Goal: Ask a question: Seek information or help from site administrators or community

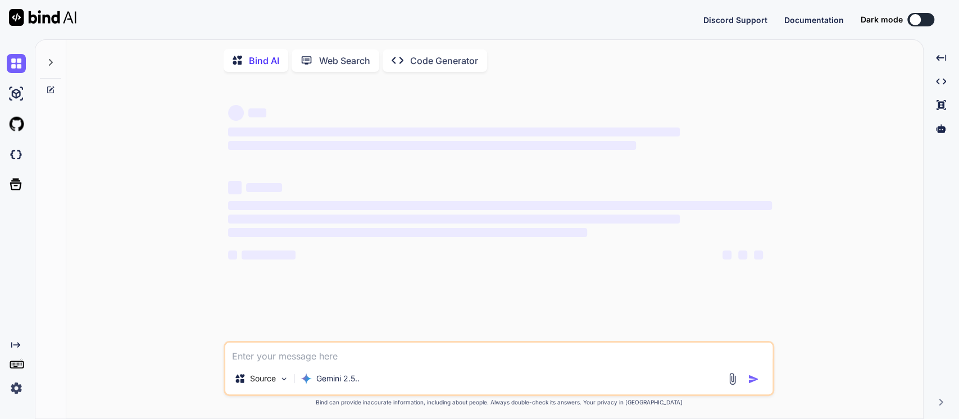
click at [49, 88] on icon at bounding box center [50, 89] width 9 height 9
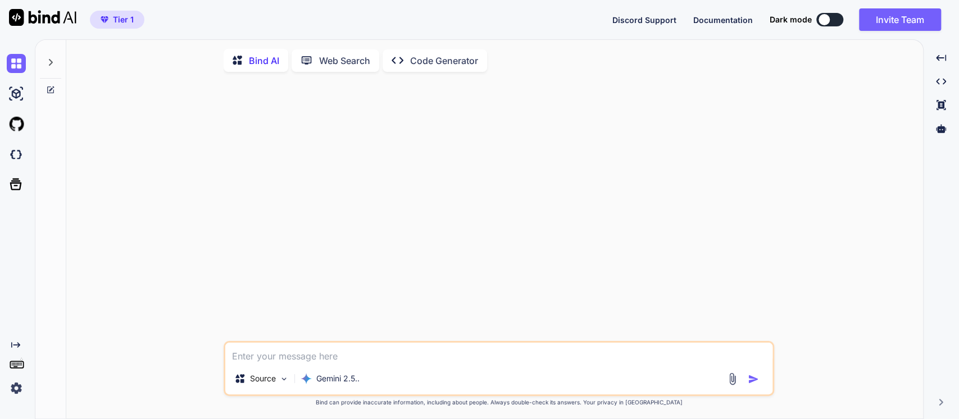
click at [49, 90] on icon at bounding box center [51, 88] width 5 height 5
click at [51, 58] on icon at bounding box center [50, 62] width 9 height 9
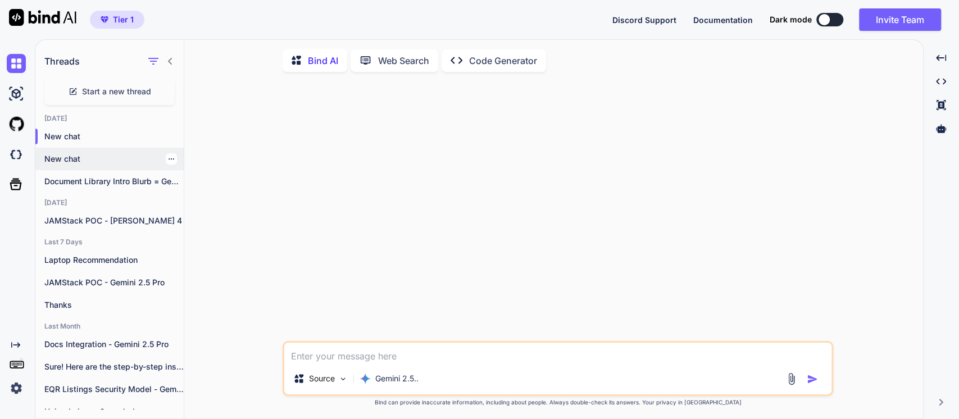
click at [78, 159] on p "New chat" at bounding box center [113, 158] width 139 height 11
click at [81, 221] on p "JAMStack POC - [PERSON_NAME] 4" at bounding box center [113, 220] width 139 height 11
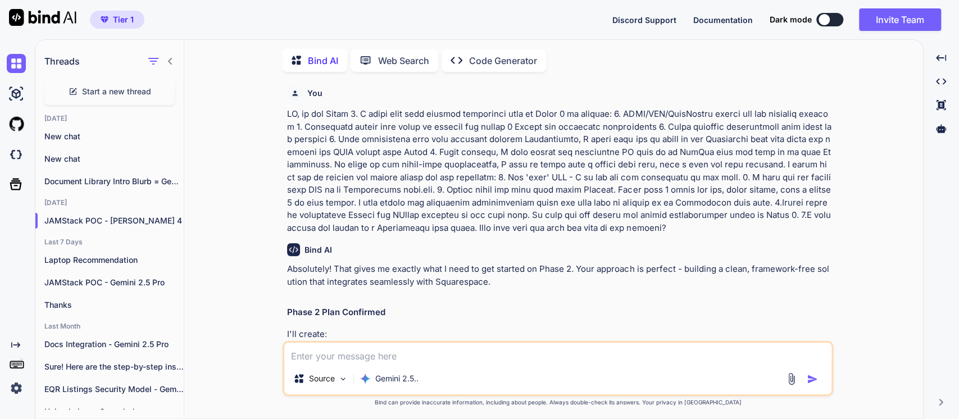
type textarea "x"
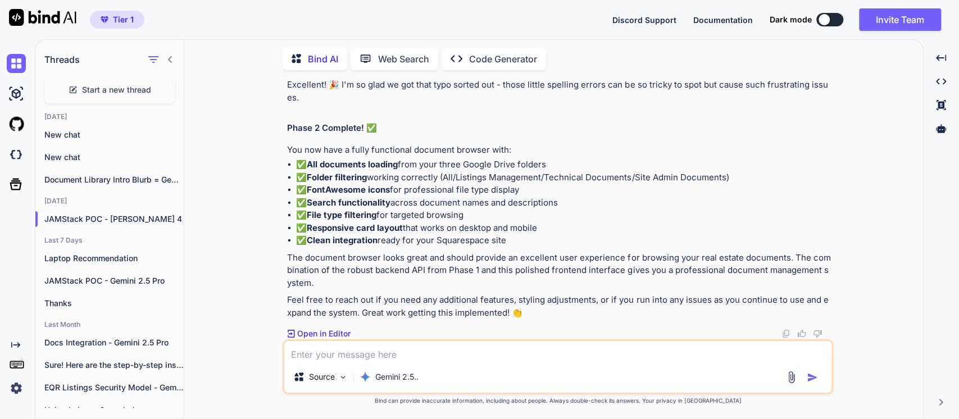
scroll to position [13280, 0]
click at [315, 349] on textarea at bounding box center [557, 351] width 547 height 20
type textarea "T"
type textarea "x"
type textarea "Th"
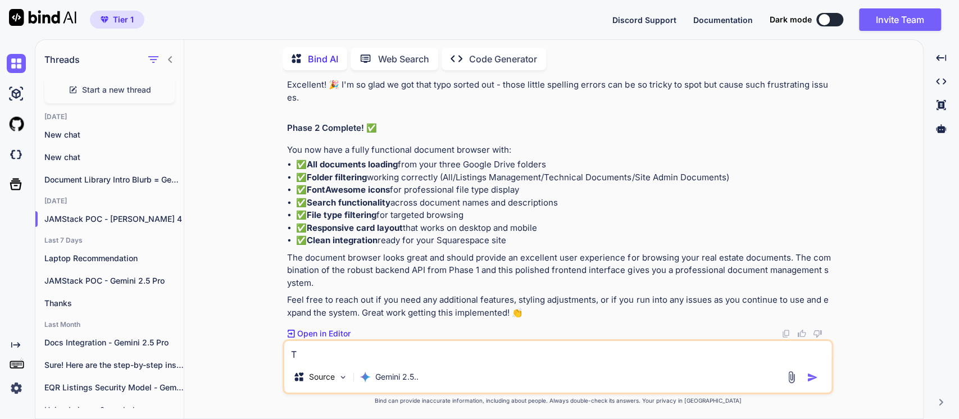
type textarea "x"
type textarea "Tha"
type textarea "x"
type textarea "Than"
type textarea "x"
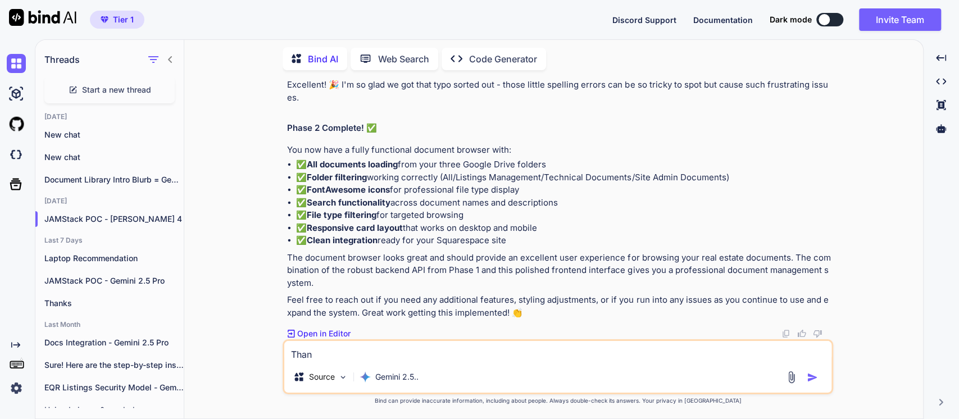
type textarea "Thank"
type textarea "x"
type textarea "Thank"
type textarea "x"
type textarea "Thank y"
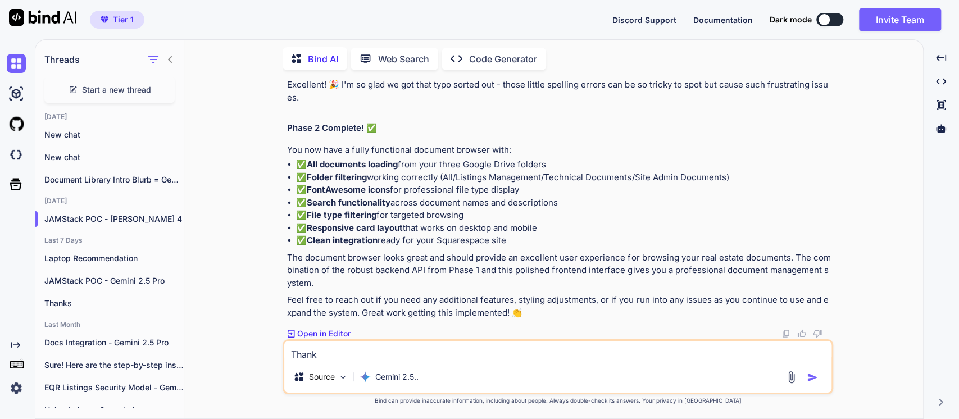
type textarea "x"
type textarea "Thank yo"
type textarea "x"
type textarea "Thank you"
type textarea "x"
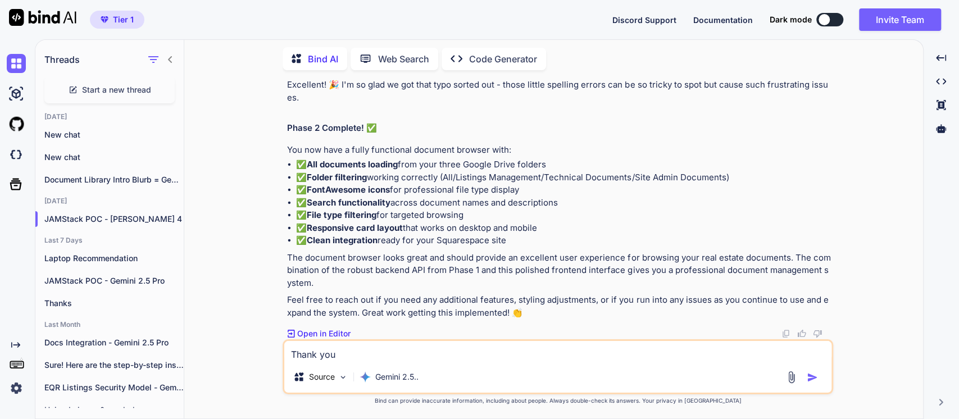
type textarea "Thank you"
type textarea "x"
type textarea "Thank you f"
type textarea "x"
type textarea "Thank you fo"
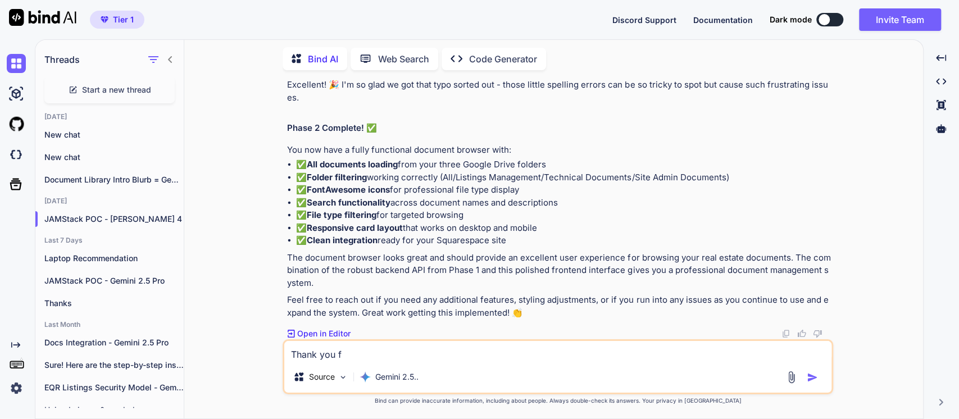
type textarea "x"
type textarea "Thank you for"
type textarea "x"
type textarea "Thank you for"
type textarea "x"
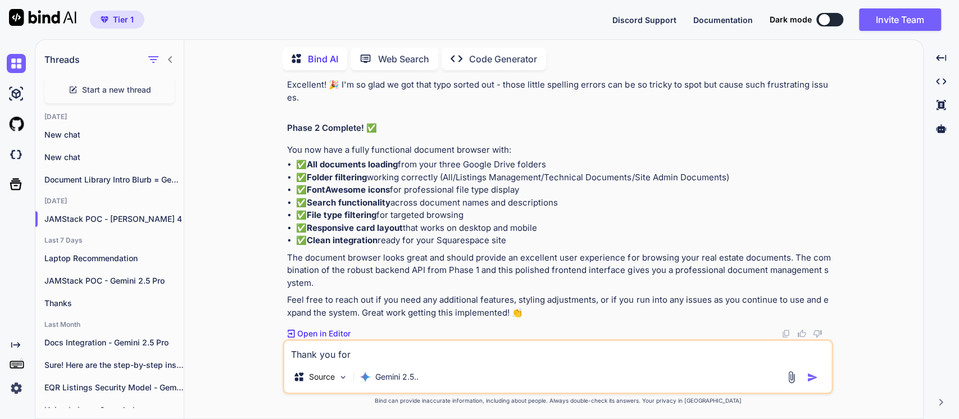
type textarea "Thank you for y"
type textarea "x"
type textarea "Thank you for yo"
type textarea "x"
type textarea "Thank you for you"
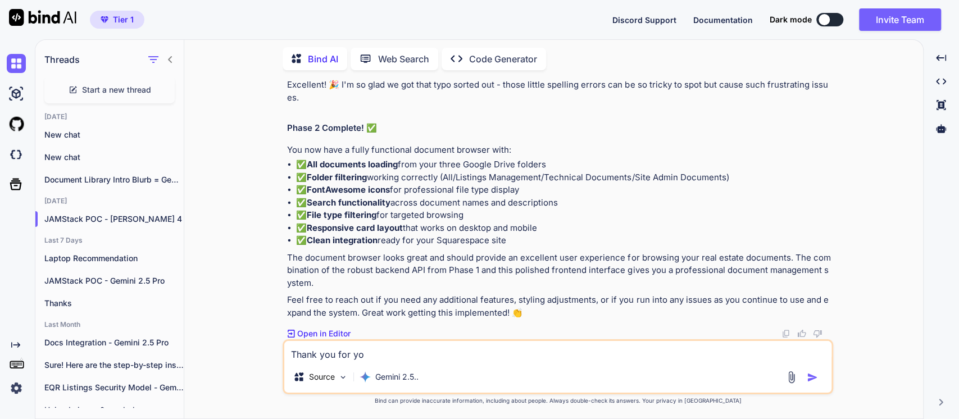
type textarea "x"
type textarea "Thank you for your"
type textarea "x"
type textarea "Thank you for your"
type textarea "x"
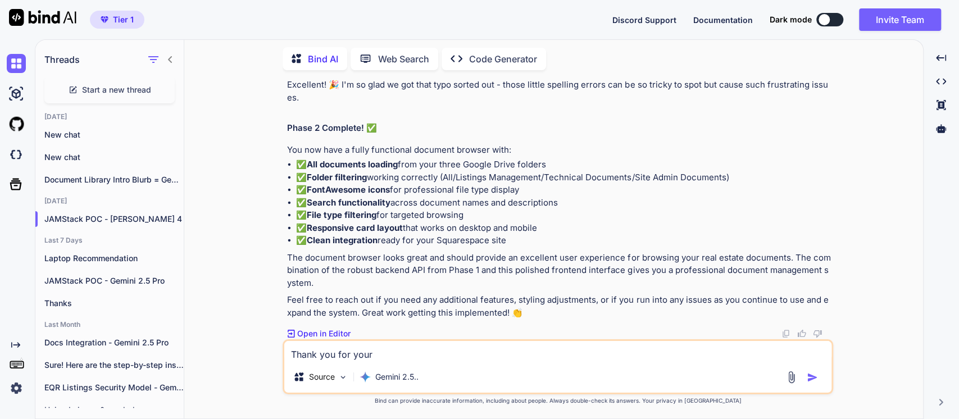
type textarea "Thank you for your h"
type textarea "x"
type textarea "Thank you for your he"
type textarea "x"
type textarea "Thank you for your hel"
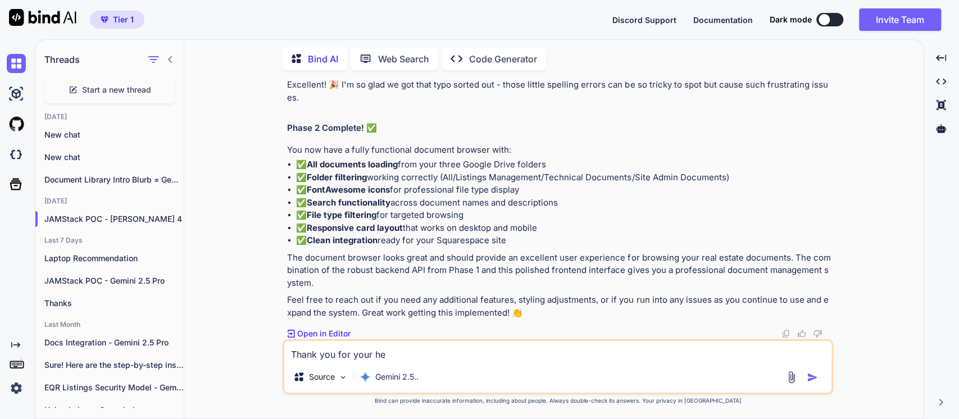
type textarea "x"
type textarea "Thank you for your help"
type textarea "x"
type textarea "Thank you for your help."
type textarea "x"
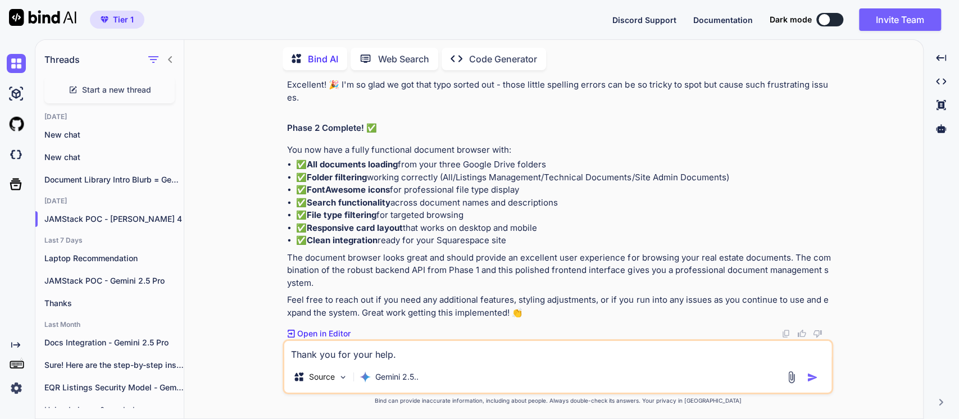
type textarea "Thank you for your help."
type textarea "x"
type textarea "Thank you for your help. I"
type textarea "x"
type textarea "Thank you for your help. I"
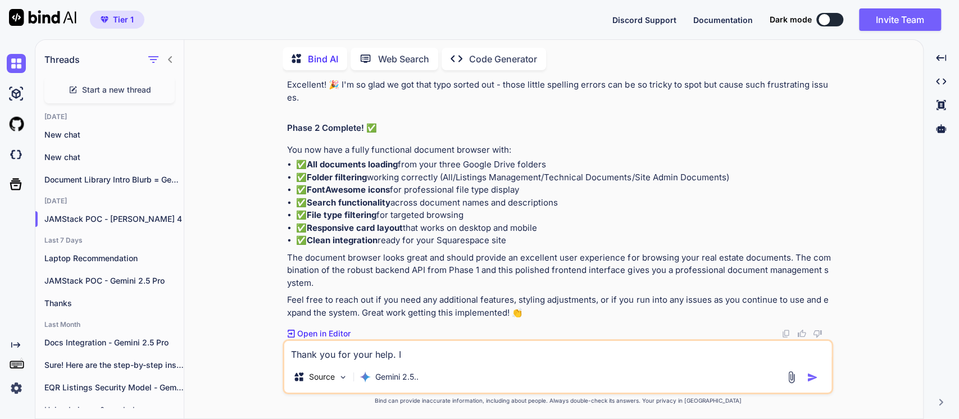
type textarea "x"
type textarea "Thank you for your help. I h"
type textarea "x"
type textarea "Thank you for your help. I ha"
type textarea "x"
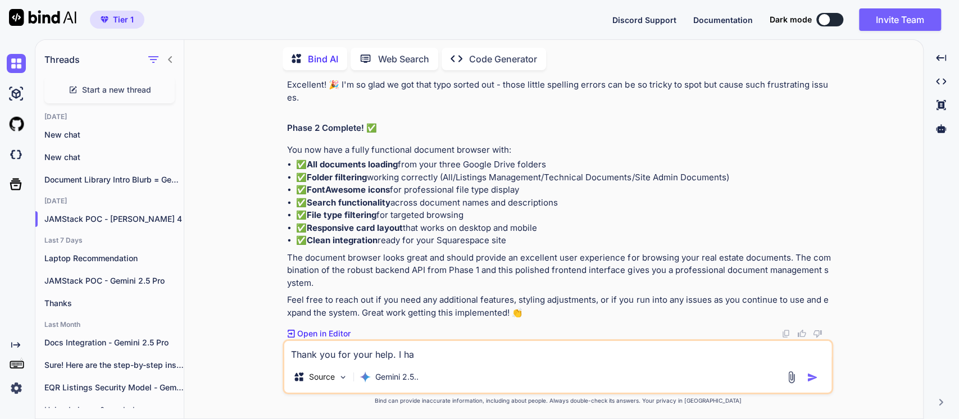
type textarea "Thank you for your help. I hav"
type textarea "x"
type textarea "Thank you for your help. I have"
type textarea "x"
type textarea "Thank you for your help. I have"
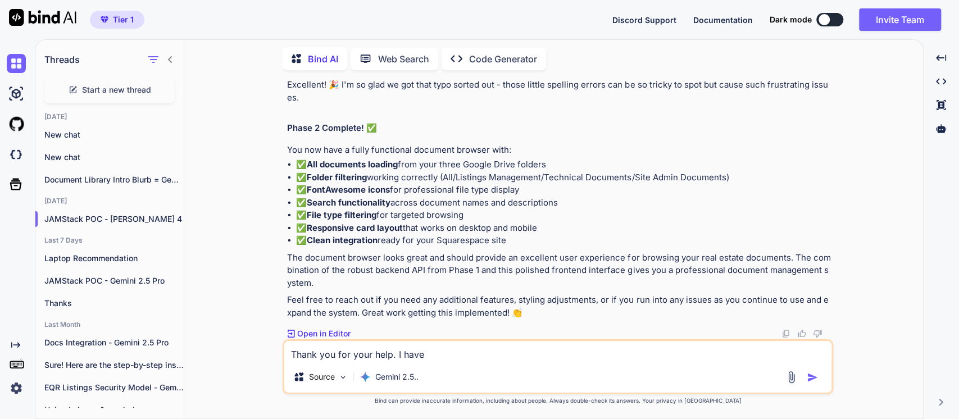
type textarea "x"
type textarea "Thank you for your help. I have s"
type textarea "x"
type textarea "Thank you for your help. I have se"
type textarea "x"
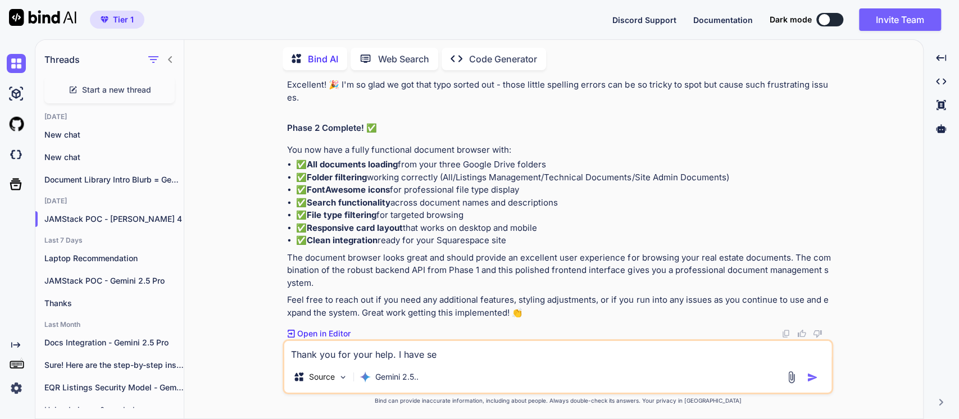
type textarea "Thank you for your help. I have sev"
type textarea "x"
type textarea "Thank you for your help. I have seve"
type textarea "x"
type textarea "Thank you for your help. I have sever"
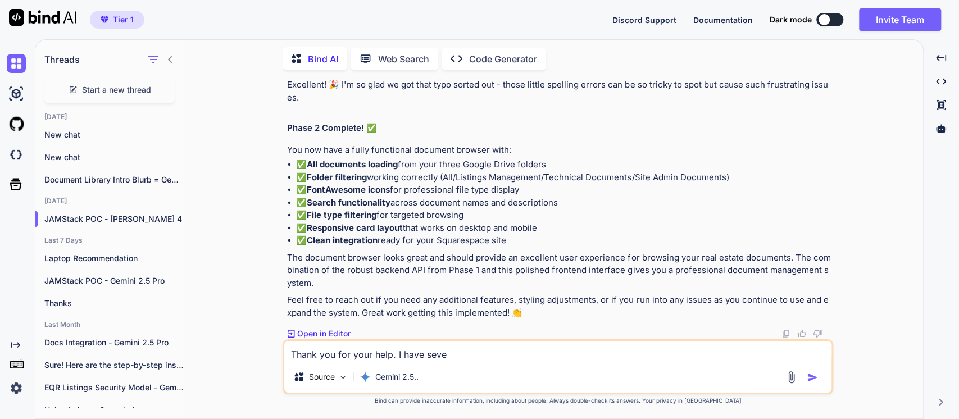
type textarea "x"
type textarea "Thank you for your help. I have severa"
type textarea "x"
type textarea "Thank you for your help. I have several"
type textarea "x"
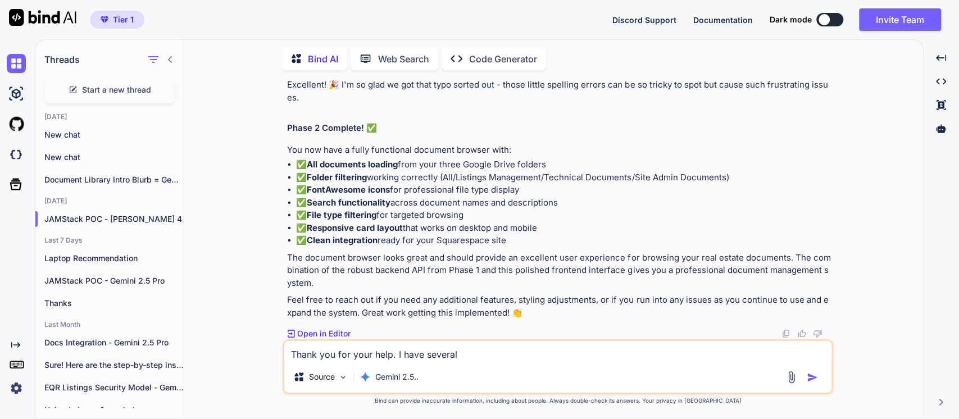
type textarea "Thank you for your help. I have several"
type textarea "x"
type textarea "Thank you for your help. I have several e"
type textarea "x"
type textarea "Thank you for your help. I have several en"
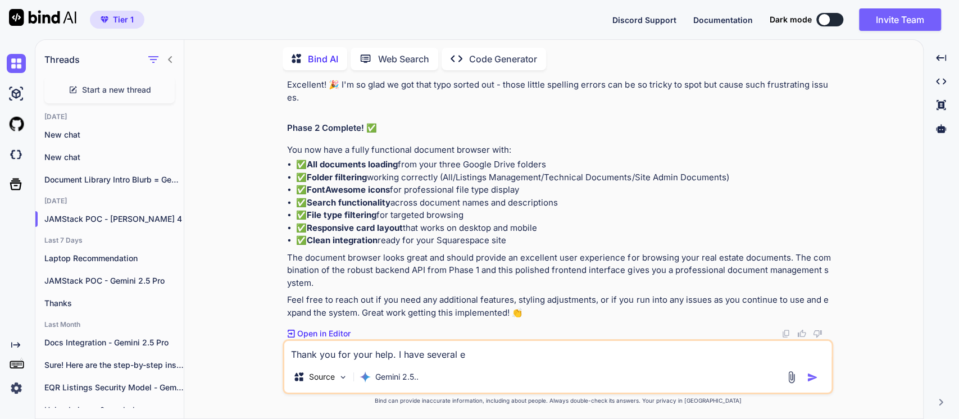
type textarea "x"
type textarea "Thank you for your help. I have several enh"
type textarea "x"
type textarea "Thank you for your help. I have several enha"
type textarea "x"
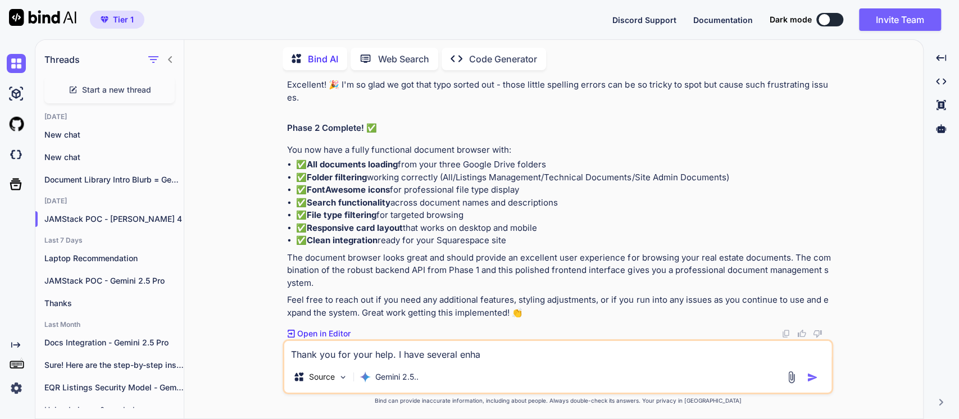
type textarea "Thank you for your help. I have several enhan"
type textarea "x"
type textarea "Thank you for your help. I have several enhanc"
type textarea "x"
type textarea "Thank you for your help. I have several enhance"
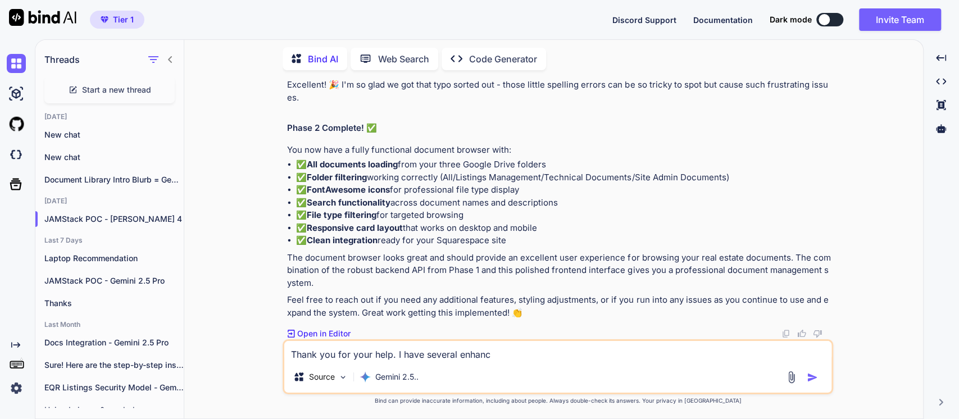
type textarea "x"
type textarea "Thank you for your help. I have several enhancem"
type textarea "x"
type textarea "Thank you for your help. I have several enhanceme"
type textarea "x"
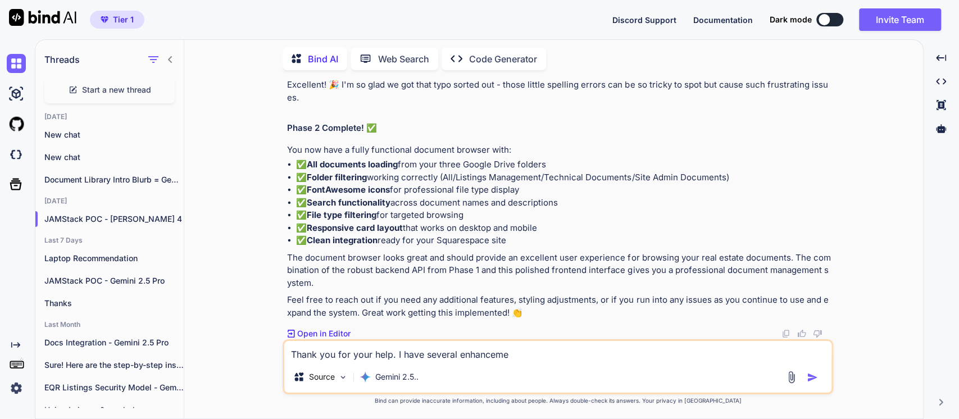
type textarea "Thank you for your help. I have several enhancemen"
type textarea "x"
type textarea "Thank you for your help. I have several enhancement"
type textarea "x"
type textarea "Thank you for your help. I have several enhancements"
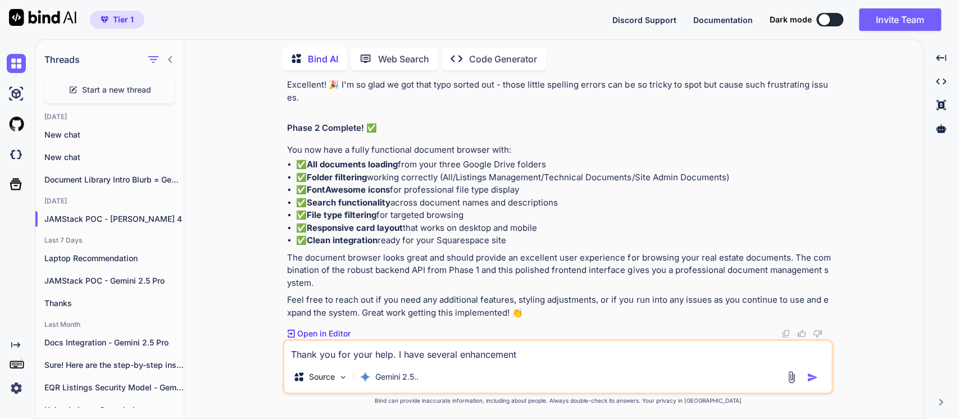
type textarea "x"
type textarea "Thank you for your help. I have several enhancements"
type textarea "x"
type textarea "Thank you for your help. I have several enhancements t"
type textarea "x"
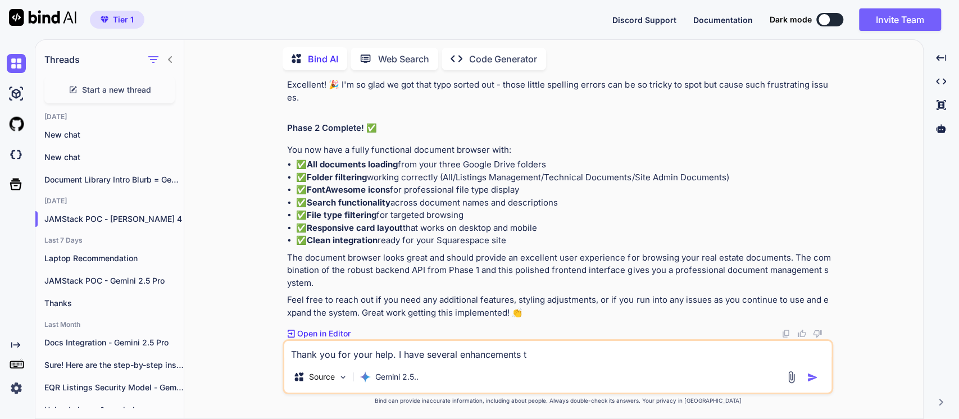
type textarea "Thank you for your help. I have several enhancements to"
type textarea "x"
type textarea "Thank you for your help. I have several enhancements to"
type textarea "x"
type textarea "Thank you for your help. I have several enhancements to e"
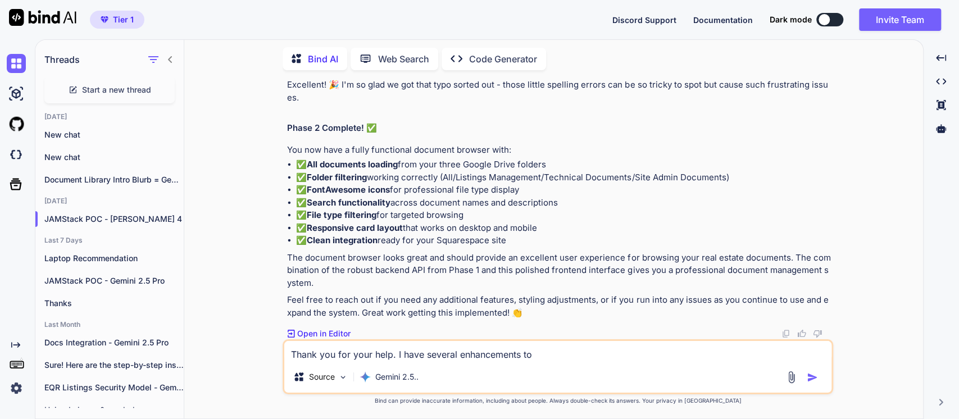
type textarea "x"
type textarea "Thank you for your help. I have several enhancements to en"
type textarea "x"
type textarea "Thank you for your help. I have several enhancements to ena"
type textarea "x"
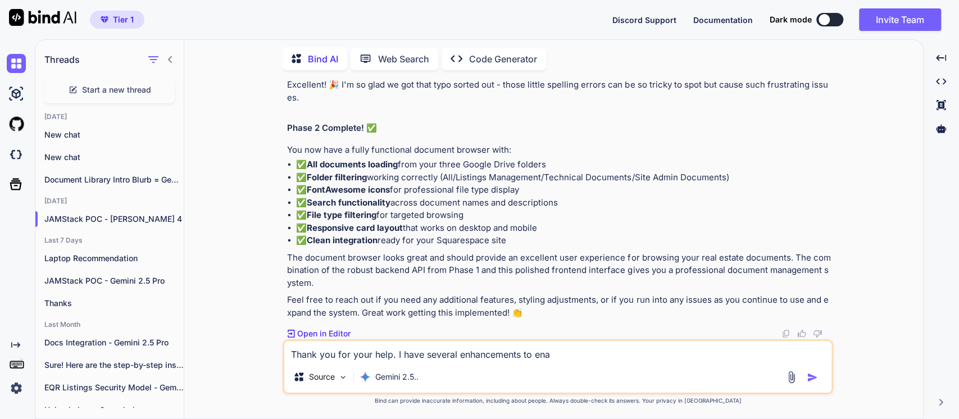
type textarea "Thank you for your help. I have several enhancements to enab"
type textarea "x"
type textarea "Thank you for your help. I have several enhancements to enabl"
type textarea "x"
type textarea "Thank you for your help. I have several enhancements to enable"
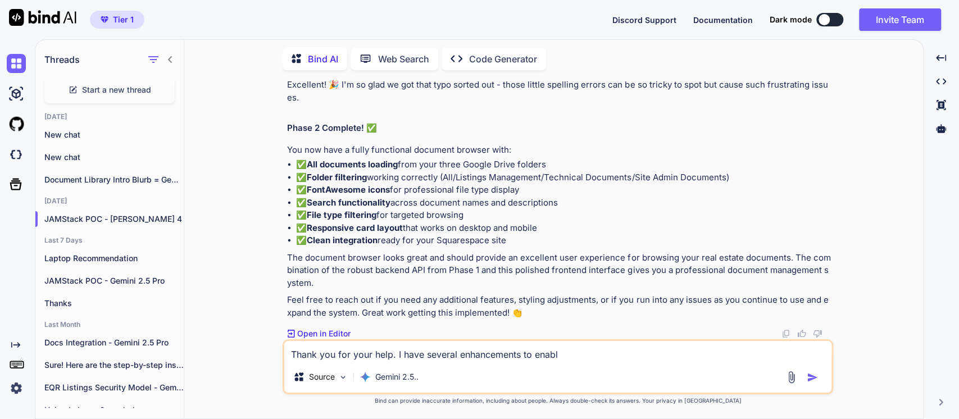
type textarea "x"
type textarea "Thank you for your help. I have several enhancements to enable;"
type textarea "x"
type textarea "Thank you for your help. I have several enhancements to enable;"
type textarea "x"
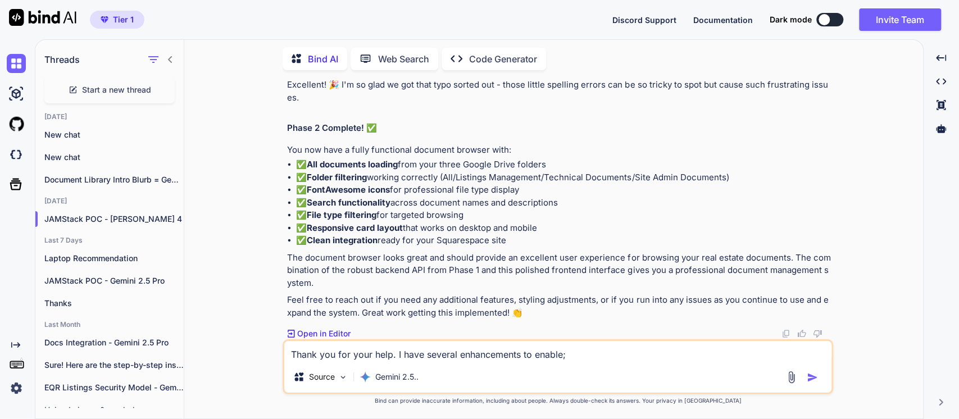
type textarea "Thank you for your help. I have several enhancements to enable; h"
type textarea "x"
type textarea "Thank you for your help. I have several enhancements to enable; he"
type textarea "x"
type textarea "Thank you for your help. I have several enhancements to enable; her"
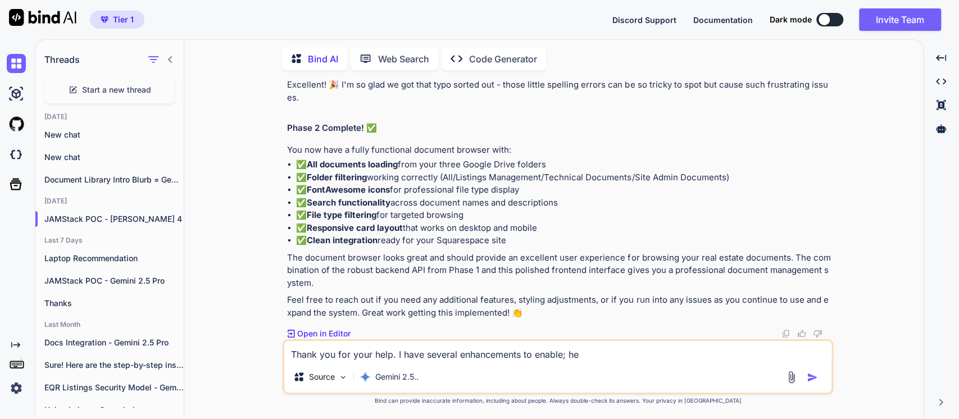
type textarea "x"
type textarea "Thank you for your help. I have several enhancements to enable; here"
type textarea "x"
type textarea "Thank you for your help. I have several enhancements to enable; here"
type textarea "x"
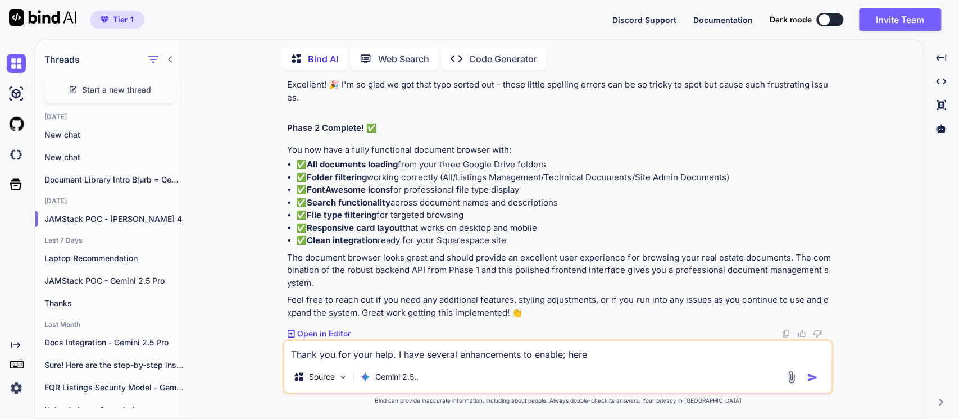
type textarea "Thank you for your help. I have several enhancements to enable; here i"
type textarea "x"
type textarea "Thank you for your help. I have several enhancements to enable; here is"
type textarea "x"
type textarea "Thank you for your help. I have several enhancements to enable; here is"
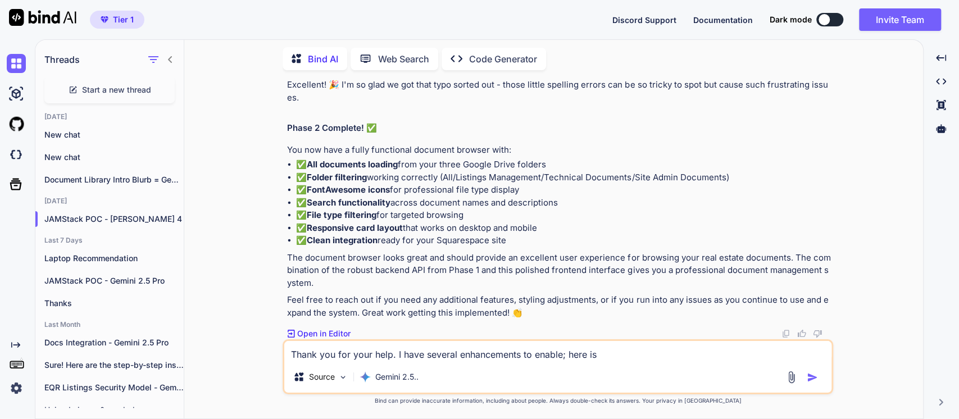
type textarea "x"
type textarea "Thank you for your help. I have several enhancements to enable; here is t"
type textarea "x"
type textarea "Thank you for your help. I have several enhancements to enable; here is th"
type textarea "x"
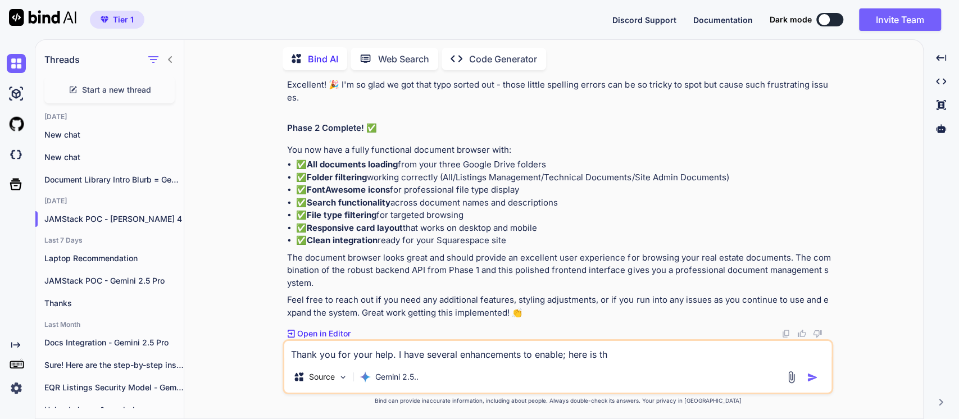
type textarea "Thank you for your help. I have several enhancements to enable; here is the"
type textarea "x"
type textarea "Thank you for your help. I have several enhancements to enable; here is the"
type textarea "x"
type textarea "Thank you for your help. I have several enhancements to enable; here is the f"
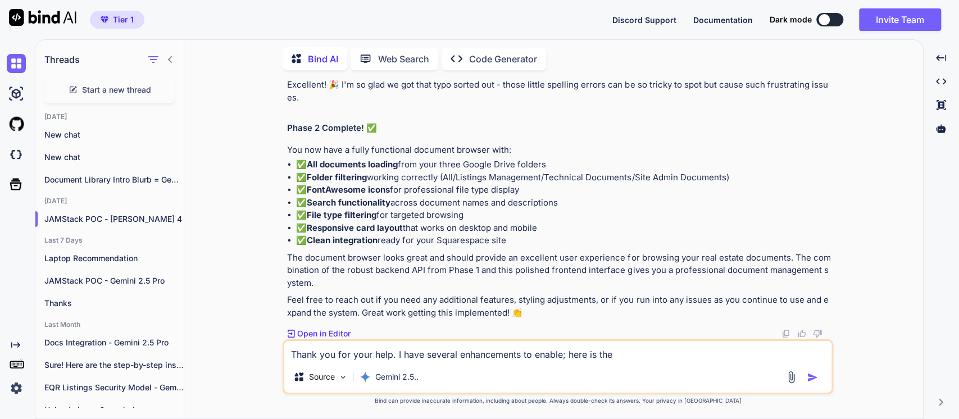
type textarea "x"
type textarea "Thank you for your help. I have several enhancements to enable; here is the fi"
type textarea "x"
type textarea "Thank you for your help. I have several enhancements to enable; here is the fir"
type textarea "x"
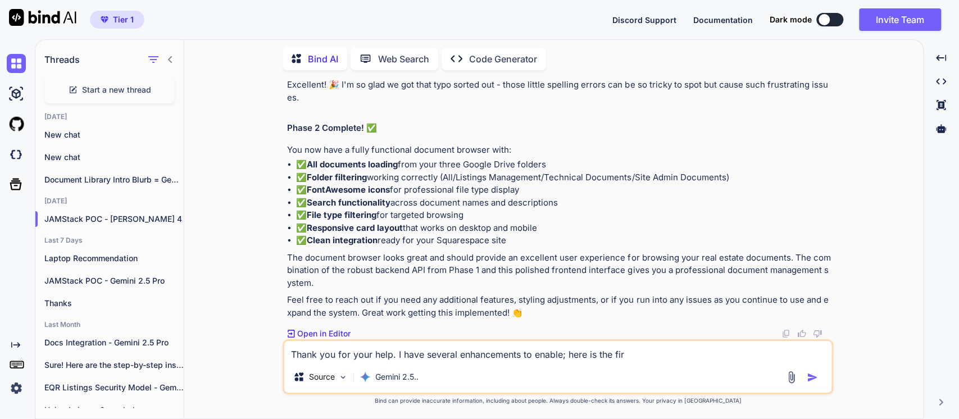
type textarea "Thank you for your help. I have several enhancements to enable; here is the firs"
type textarea "x"
type textarea "Thank you for your help. I have several enhancements to enable; here is the fir…"
type textarea "x"
type textarea "Thank you for your help. I have several enhancements to enable; here is the fir…"
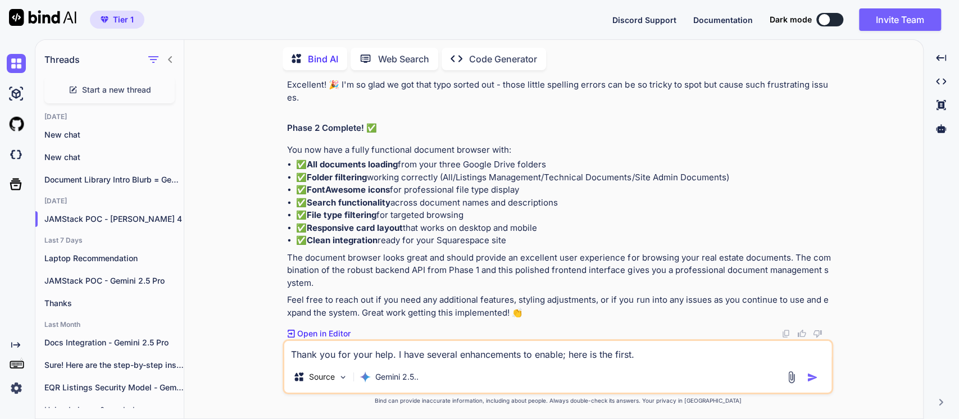
type textarea "x"
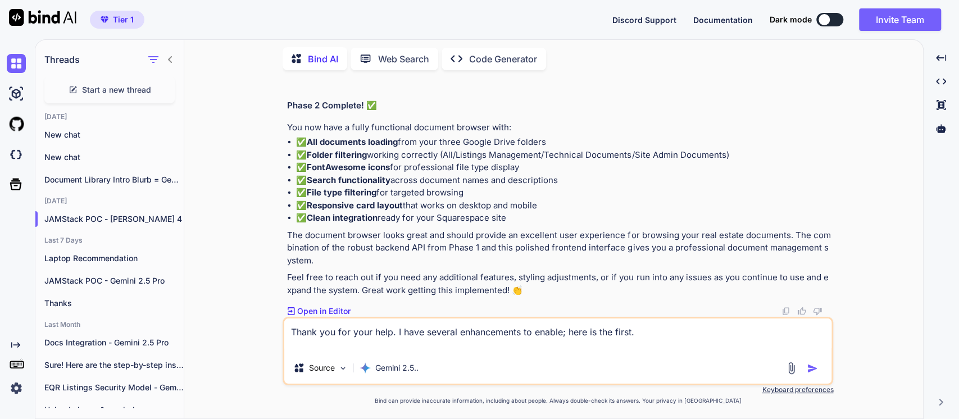
type textarea "Thank you for your help. I have several enhancements to enable; here is the fir…"
type textarea "x"
type textarea "Thank you for your help. I have several enhancements to enable; here is the fir…"
type textarea "x"
type textarea "Thank you for your help. I have several enhancements to enable; here is the fir…"
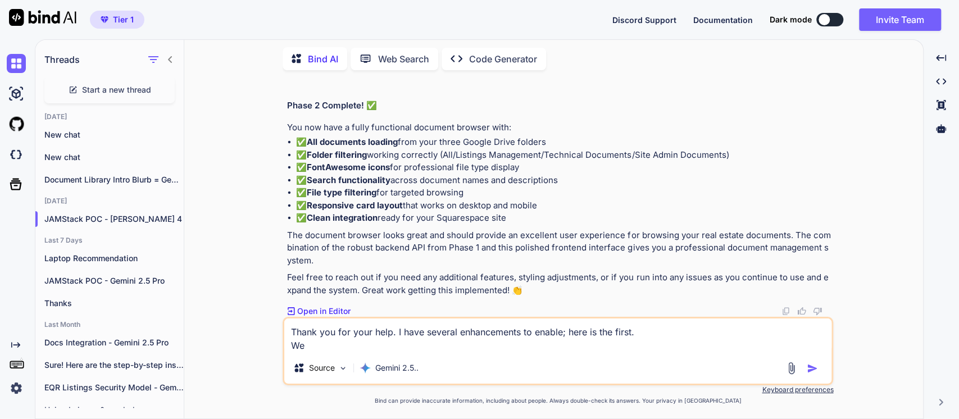
type textarea "x"
type textarea "Thank you for your help. I have several enhancements to enable; here is the fir…"
type textarea "x"
type textarea "Thank you for your help. I have several enhancements to enable; here is the fir…"
type textarea "x"
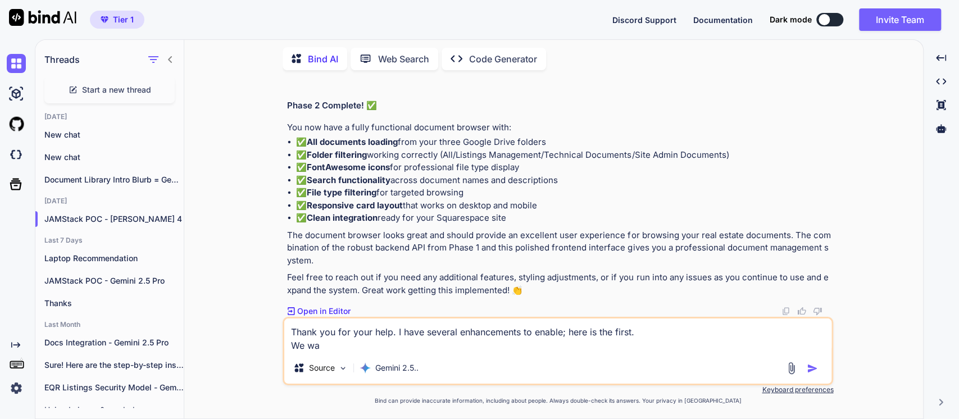
type textarea "Thank you for your help. I have several enhancements to enable; here is the fir…"
type textarea "x"
type textarea "Thank you for your help. I have several enhancements to enable; here is the fir…"
type textarea "x"
type textarea "Thank you for your help. I have several enhancements to enable; here is the fir…"
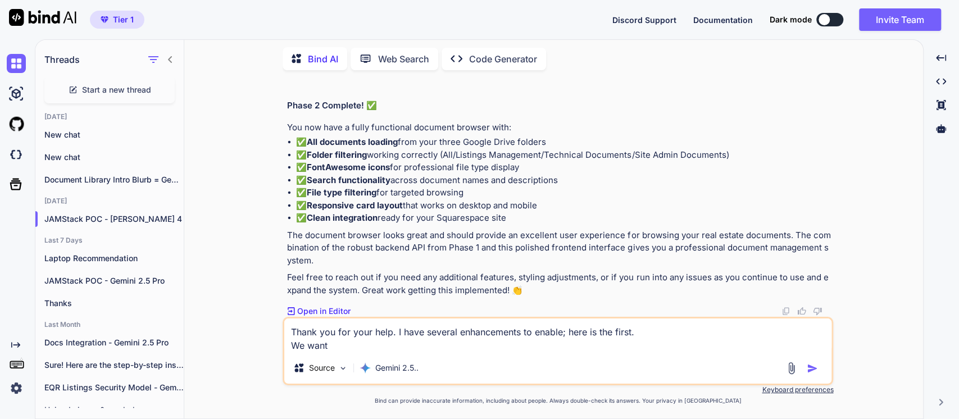
type textarea "x"
type textarea "Thank you for your help. I have several enhancements to enable; here is the fir…"
type textarea "x"
type textarea "Thank you for your help. I have several enhancements to enable; here is the fir…"
type textarea "x"
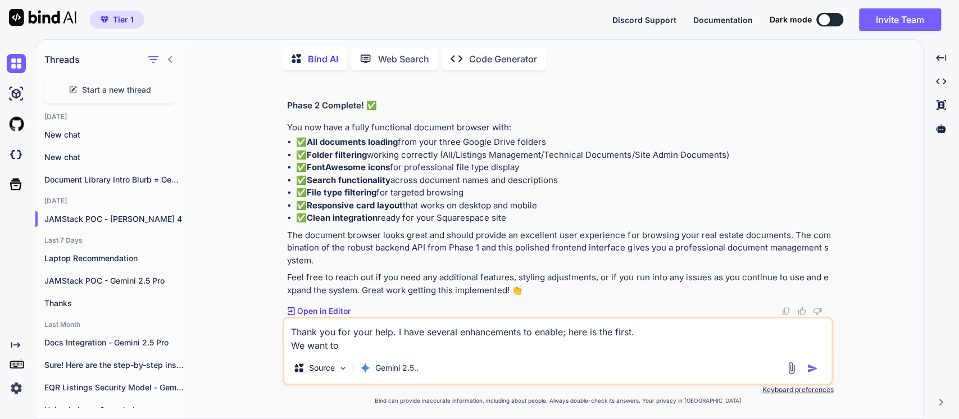
type textarea "Thank you for your help. I have several enhancements to enable; here is the fir…"
type textarea "x"
type textarea "Thank you for your help. I have several enhancements to enable; here is the fir…"
type textarea "x"
type textarea "Thank you for your help. I have several enhancements to enable; here is the fir…"
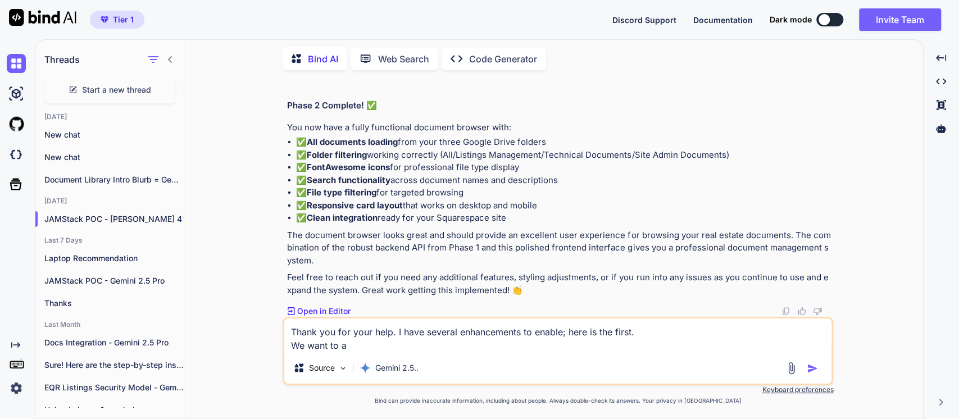
type textarea "x"
type textarea "Thank you for your help. I have several enhancements to enable; here is the fir…"
type textarea "x"
type textarea "Thank you for your help. I have several enhancements to enable; here is the fir…"
type textarea "x"
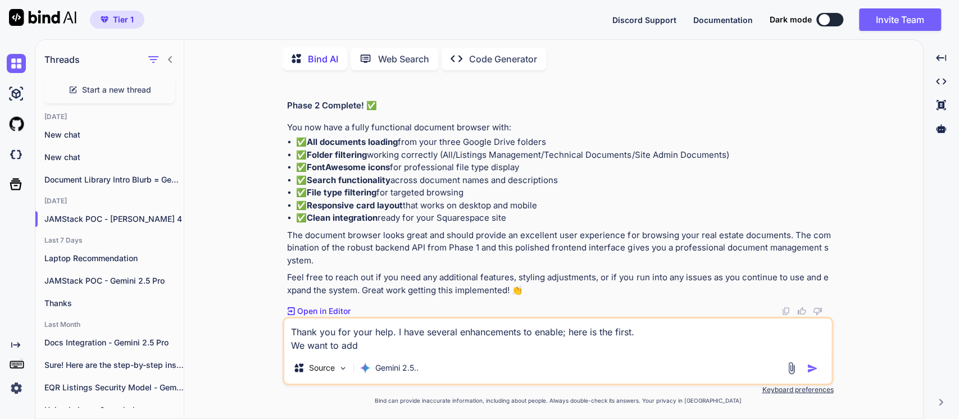
type textarea "Thank you for your help. I have several enhancements to enable; here is the fir…"
type textarea "x"
type textarea "Thank you for your help. I have several enhancements to enable; here is the fir…"
type textarea "x"
type textarea "Thank you for your help. I have several enhancements to enable; here is the fir…"
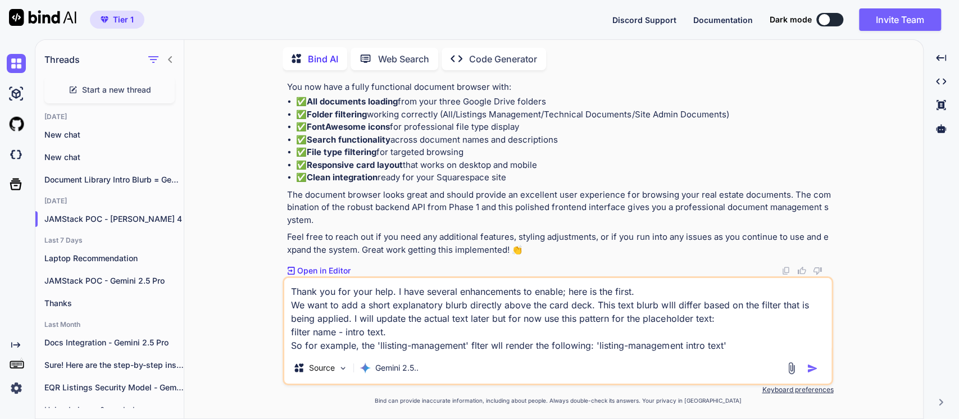
click at [384, 347] on textarea "Thank you for your help. I have several enhancements to enable; here is the fir…" at bounding box center [557, 315] width 547 height 74
click at [322, 335] on textarea "Thank you for your help. I have several enhancements to enable; here is the fir…" at bounding box center [557, 315] width 547 height 74
click at [473, 347] on textarea "Thank you for your help. I have several enhancements to enable; here is the fir…" at bounding box center [557, 315] width 547 height 74
click at [813, 363] on img "button" at bounding box center [812, 368] width 11 height 11
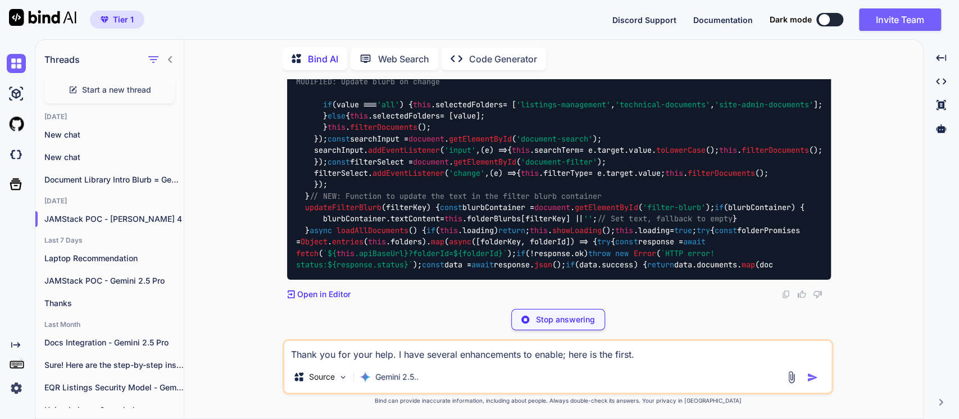
scroll to position [13624, 0]
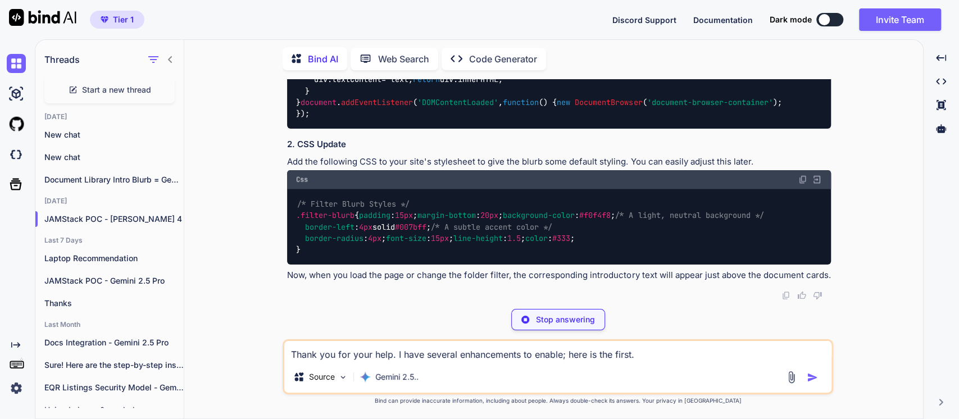
scroll to position [15460, 0]
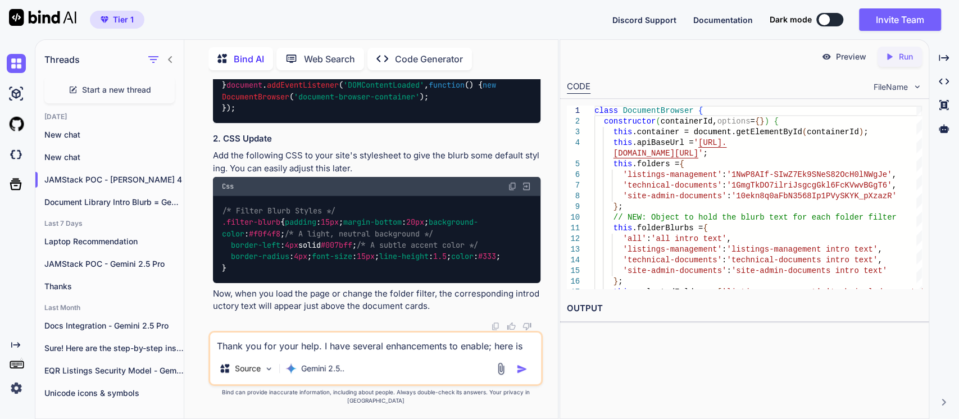
drag, startPoint x: 471, startPoint y: 276, endPoint x: 464, endPoint y: 278, distance: 7.4
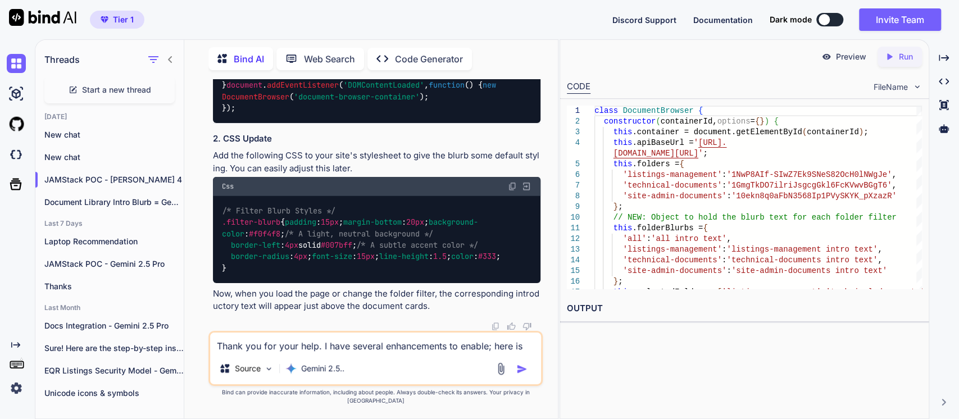
scroll to position [15585, 0]
click at [289, 312] on p "Now, when you load the page or change the folder filter, the corresponding intr…" at bounding box center [377, 300] width 328 height 25
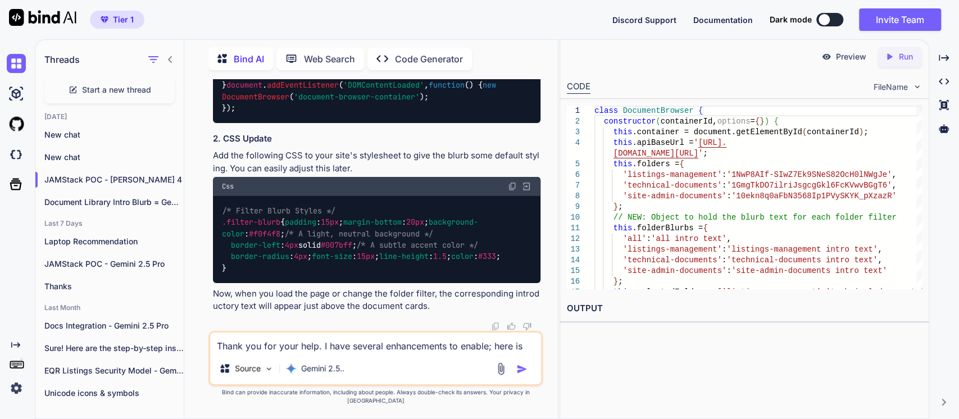
click at [348, 228] on div "/* Filter Blurb Styles */ .filter-blurb { padding : 15px ; margin-bottom : 20px…" at bounding box center [377, 239] width 328 height 87
click at [526, 181] on img at bounding box center [526, 186] width 10 height 10
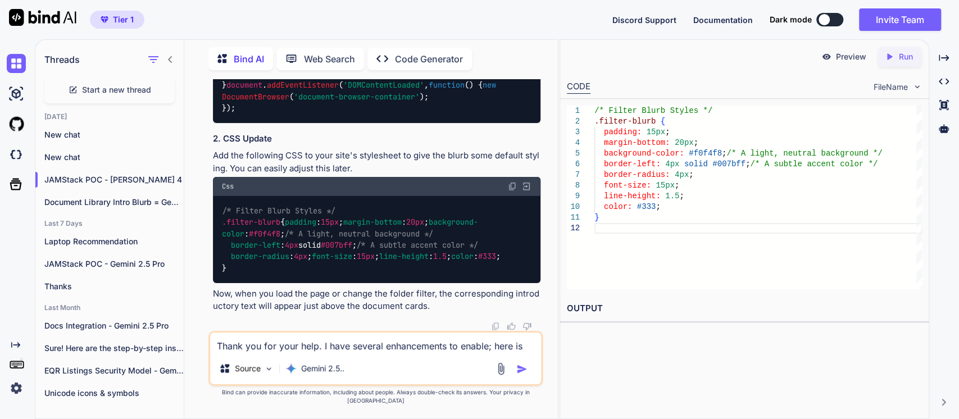
click at [513, 182] on img at bounding box center [512, 186] width 9 height 9
click at [404, 192] on div "Css" at bounding box center [377, 186] width 328 height 19
click at [387, 33] on span "'document-grid'" at bounding box center [370, 21] width 297 height 21
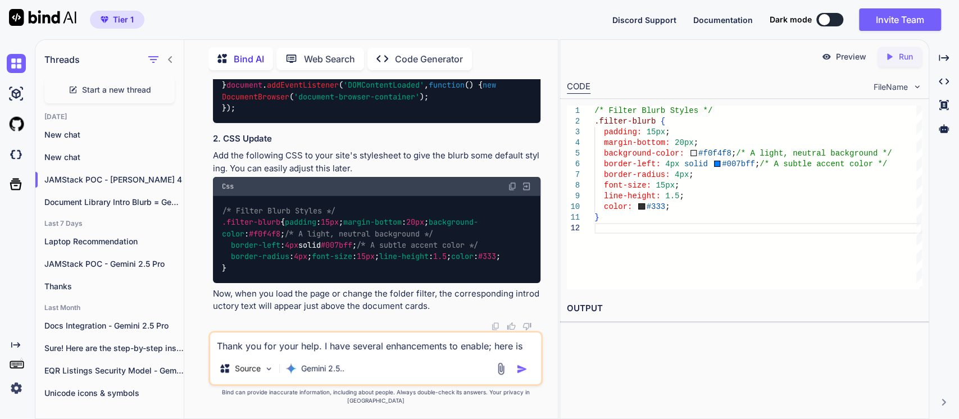
scroll to position [19158, 0]
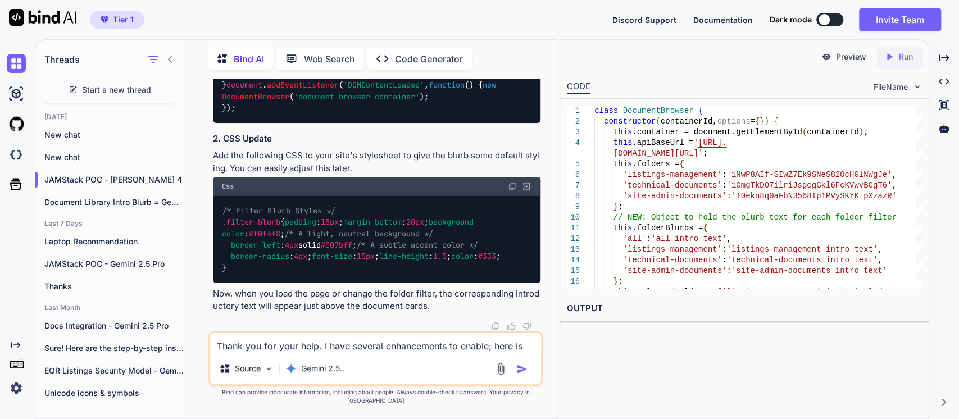
scroll to position [15662, 0]
click at [261, 353] on textarea "Thank you for your help. I have several enhancements to enable; here is the fir…" at bounding box center [375, 343] width 331 height 20
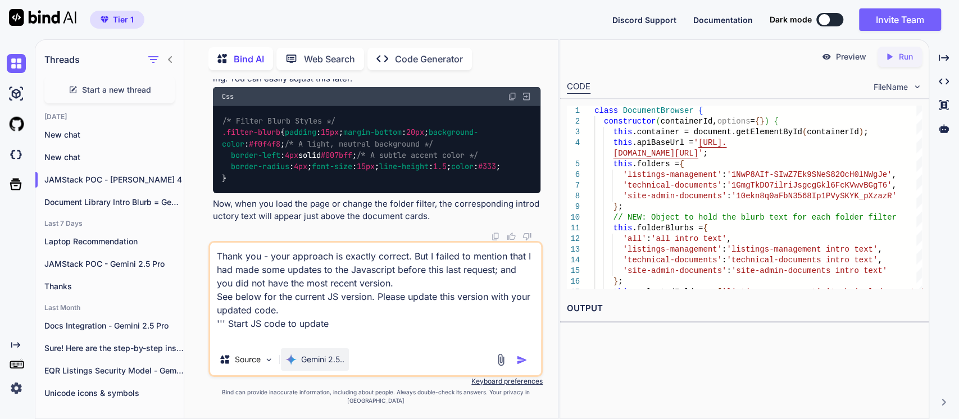
paste textarea "class DocumentBrowser { constructor(containerId, options = {}) { this.container…"
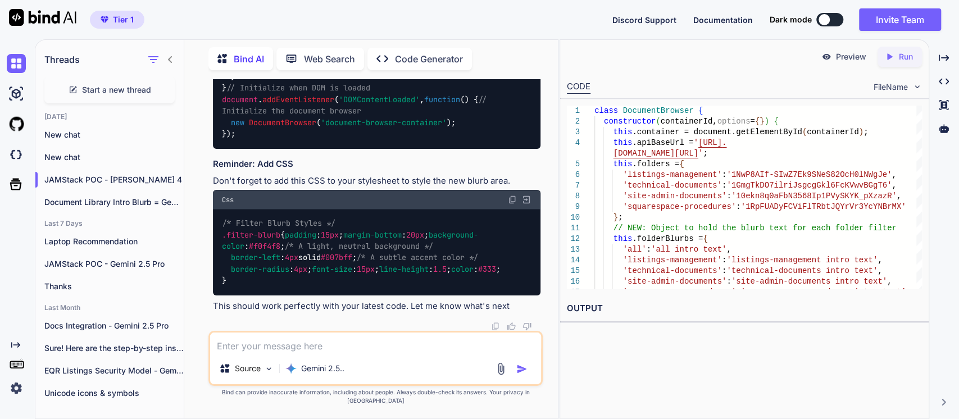
scroll to position [21605, 0]
click at [391, 209] on div "/* Filter Blurb Styles */ .filter-blurb { padding : 15px ; margin-bottom : 20px…" at bounding box center [377, 252] width 328 height 87
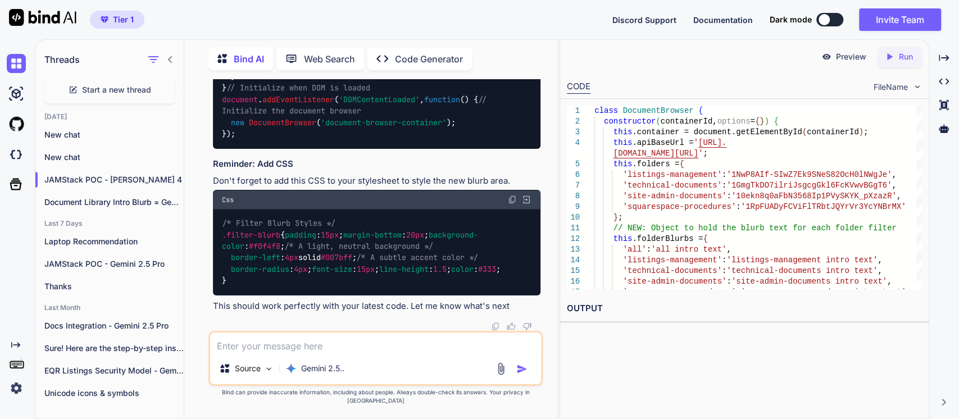
click at [523, 194] on img at bounding box center [526, 199] width 10 height 10
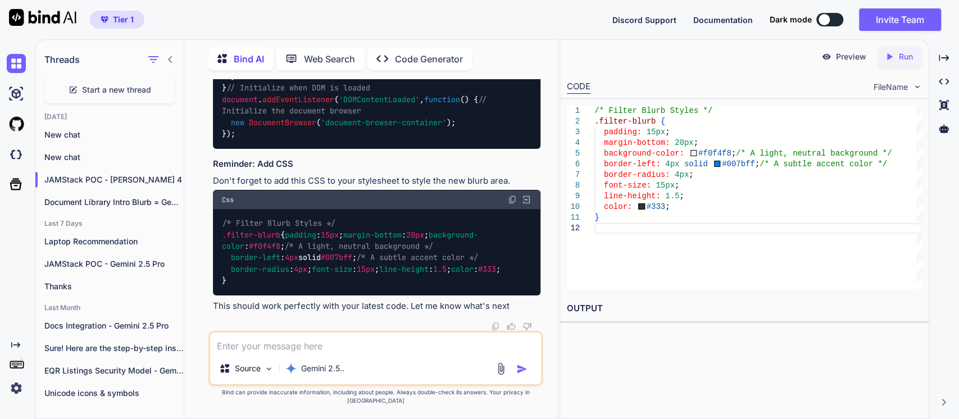
click at [513, 195] on img at bounding box center [512, 199] width 9 height 9
click at [229, 353] on textarea at bounding box center [375, 343] width 331 height 20
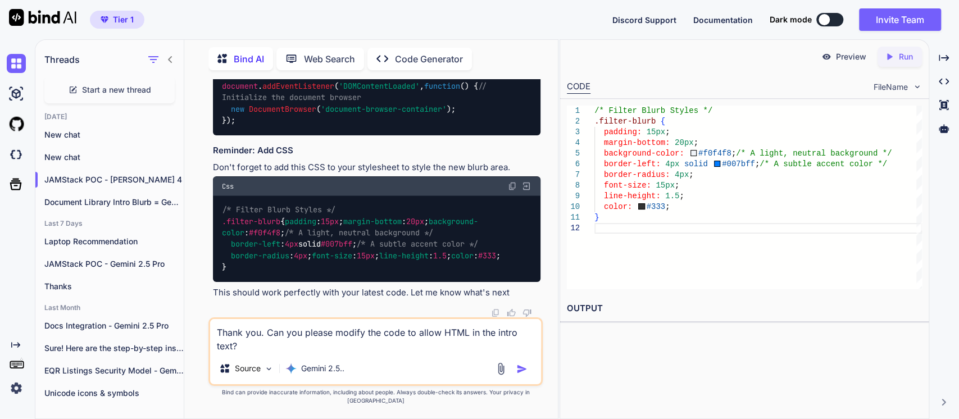
click at [517, 375] on img "button" at bounding box center [521, 368] width 11 height 11
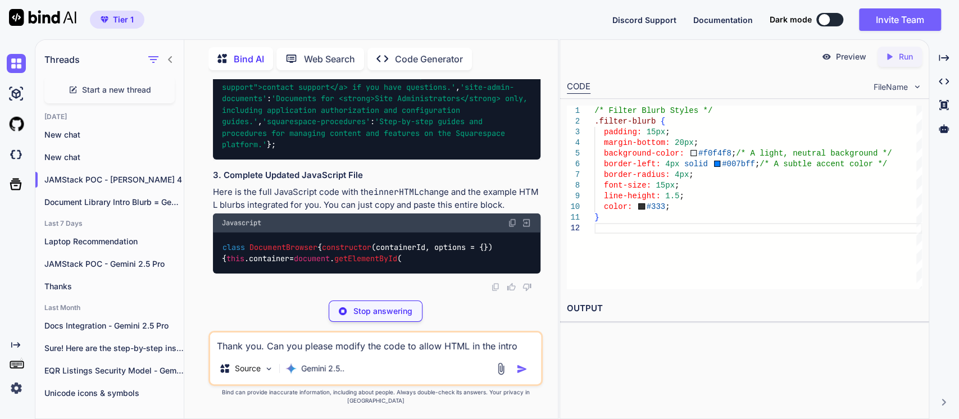
scroll to position [26593, 0]
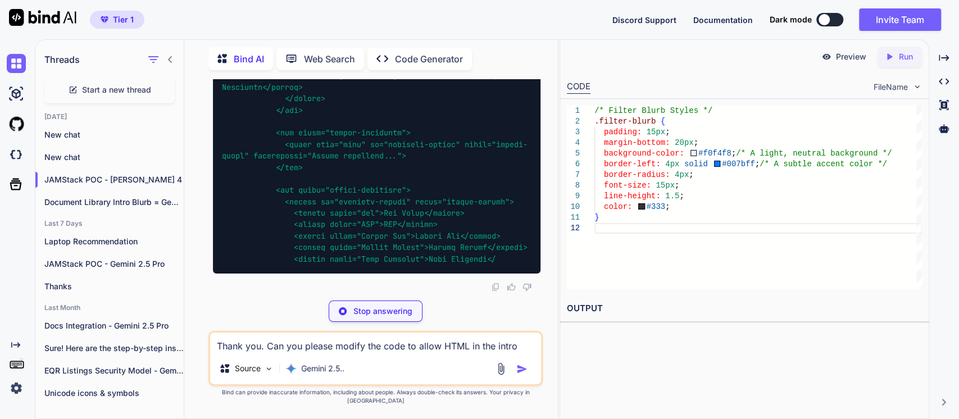
scroll to position [26968, 0]
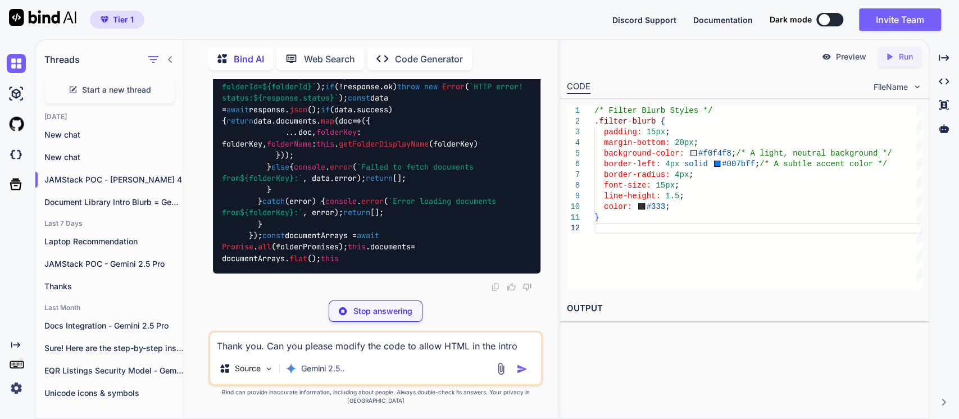
scroll to position [27217, 0]
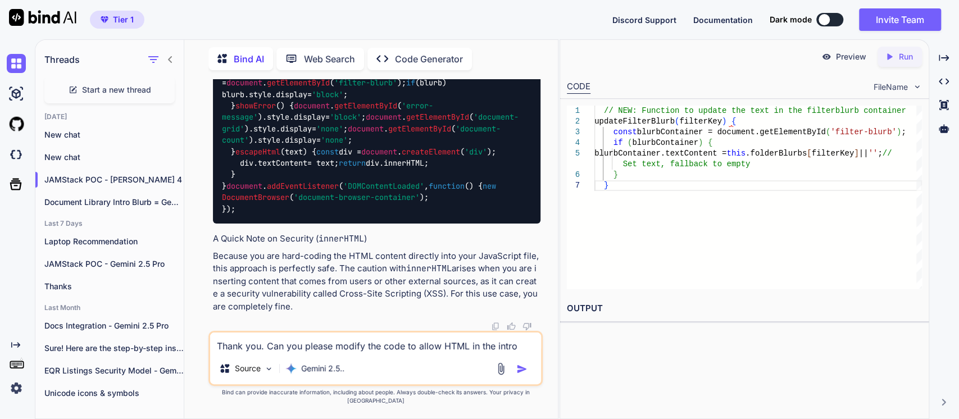
scroll to position [31298, 0]
click at [480, 271] on p "Because you are hard-coding the HTML content directly into your JavaScript file…" at bounding box center [377, 281] width 328 height 63
click at [387, 281] on p "Because you are hard-coding the HTML content directly into your JavaScript file…" at bounding box center [377, 281] width 328 height 63
click at [270, 290] on p "Because you are hard-coding the HTML content directly into your JavaScript file…" at bounding box center [377, 281] width 328 height 63
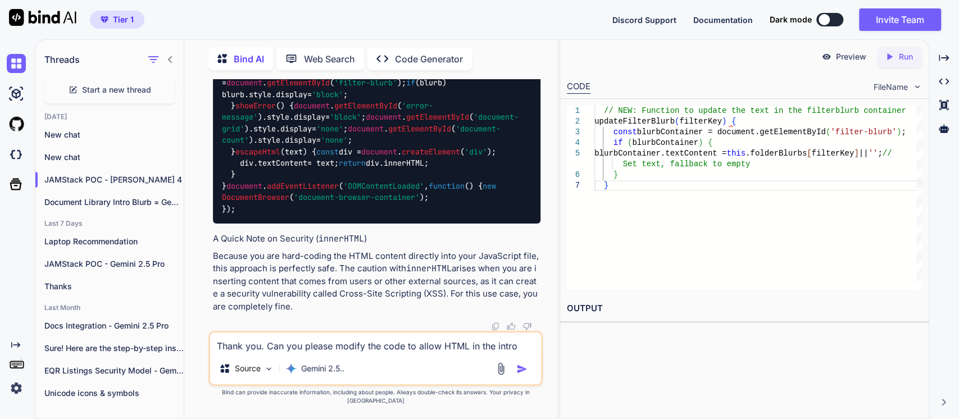
scroll to position [31235, 0]
